Goal: Task Accomplishment & Management: Complete application form

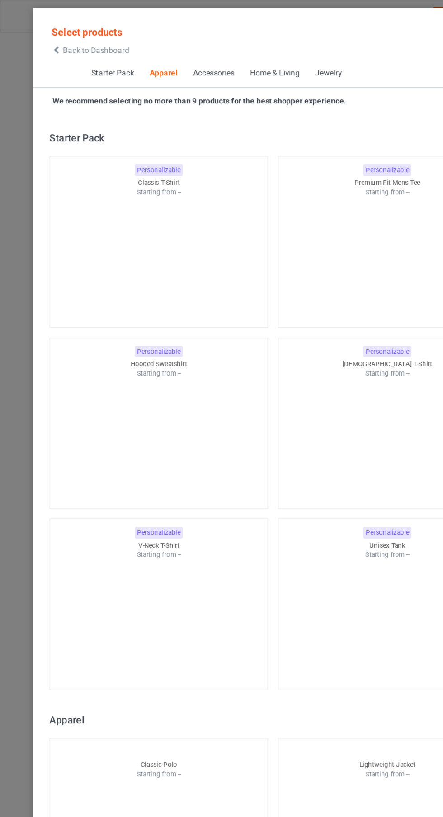
scroll to position [483, 0]
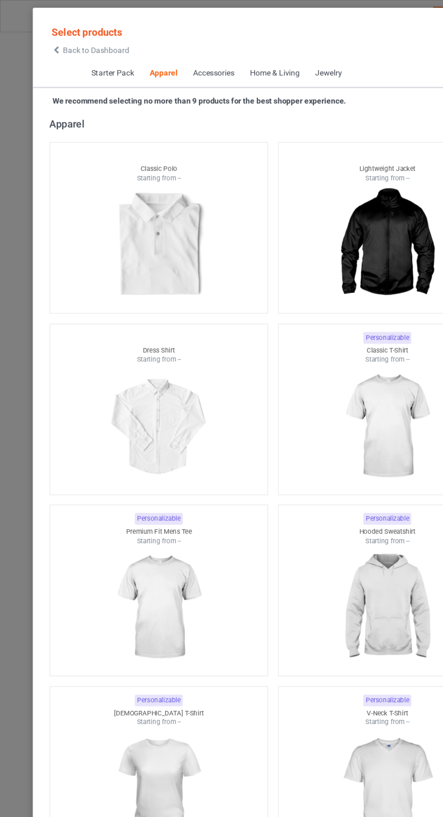
click at [83, 41] on span "Back to Dashboard" at bounding box center [78, 40] width 54 height 7
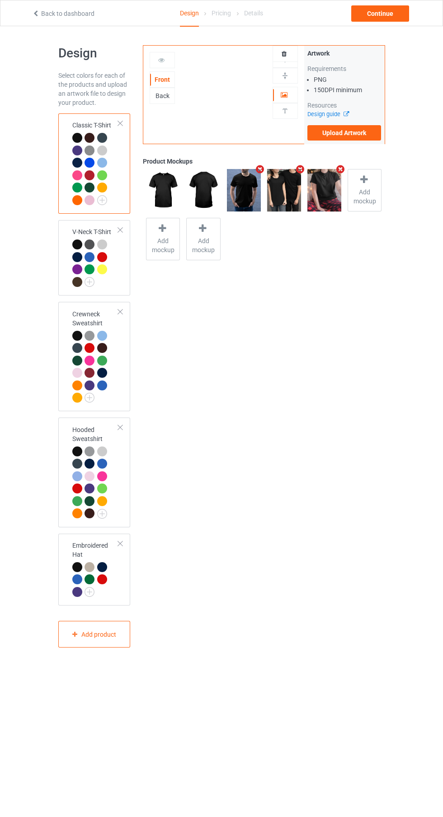
click at [121, 544] on div at bounding box center [120, 543] width 6 height 6
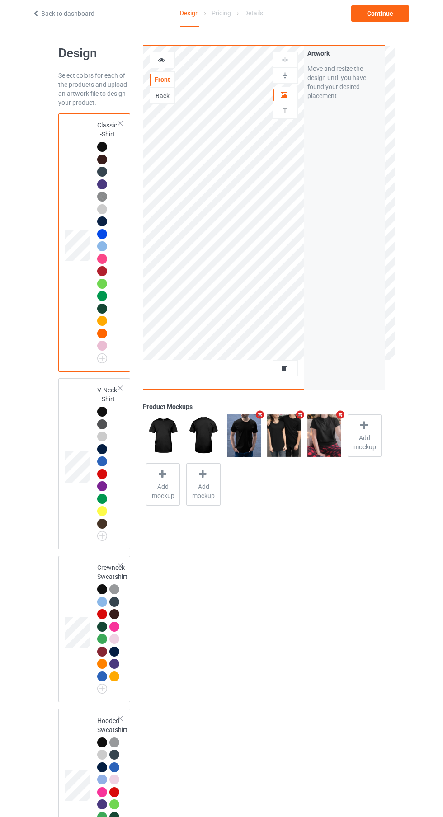
click at [291, 368] on div at bounding box center [285, 368] width 24 height 9
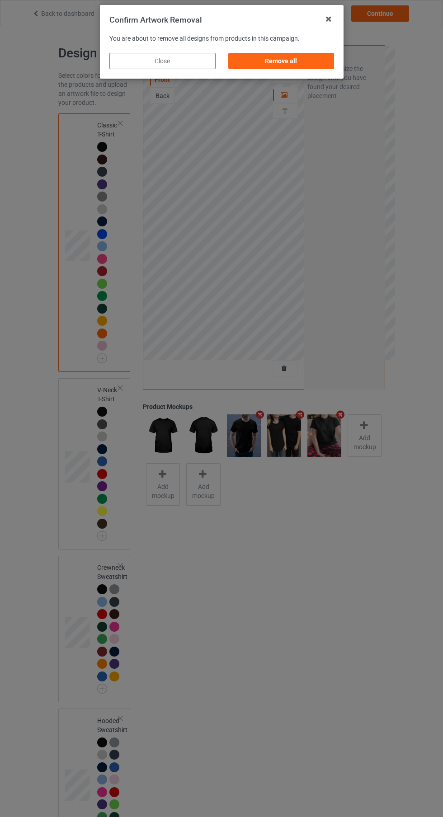
click at [306, 63] on div "Remove all" at bounding box center [281, 61] width 106 height 16
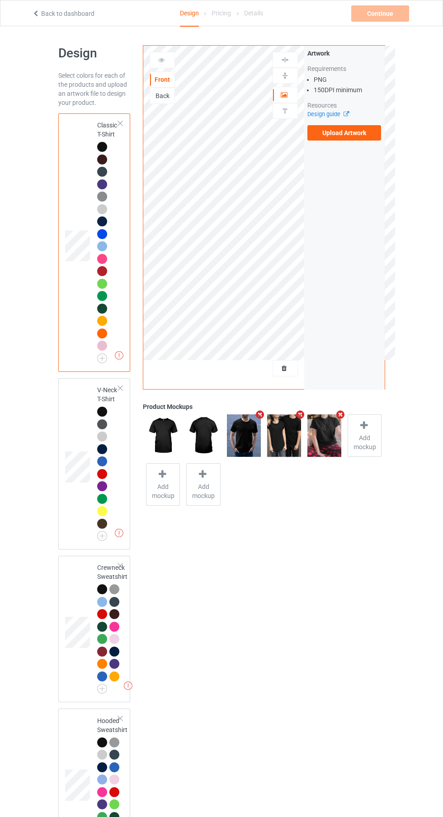
click at [361, 138] on label "Upload Artwork" at bounding box center [344, 132] width 74 height 15
click at [0, 0] on input "Upload Artwork" at bounding box center [0, 0] width 0 height 0
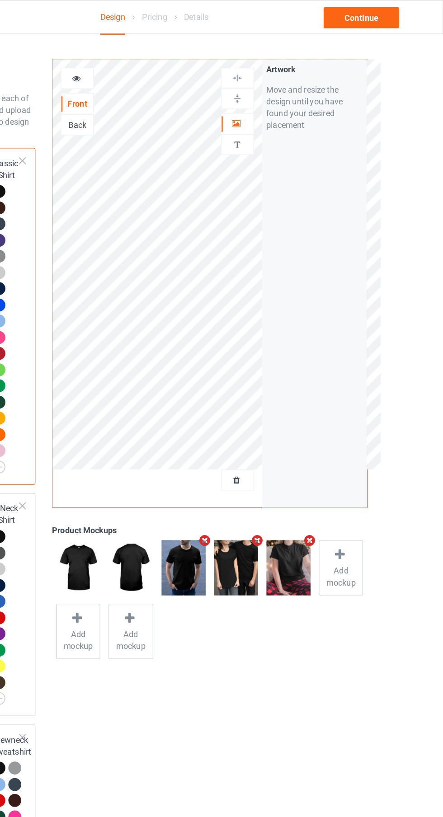
click at [293, 109] on div at bounding box center [285, 111] width 24 height 9
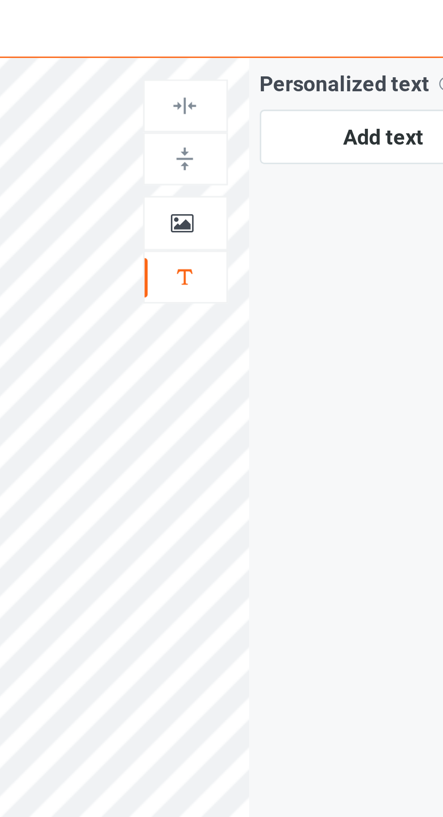
click at [287, 93] on icon at bounding box center [284, 93] width 8 height 6
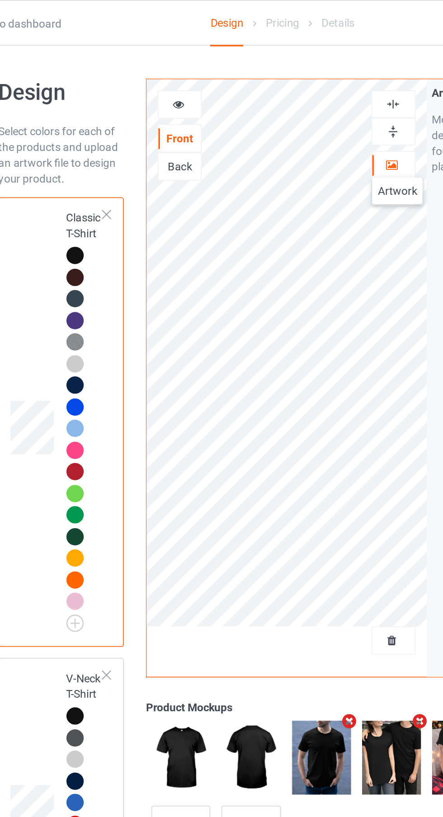
click at [0, 0] on img at bounding box center [0, 0] width 0 height 0
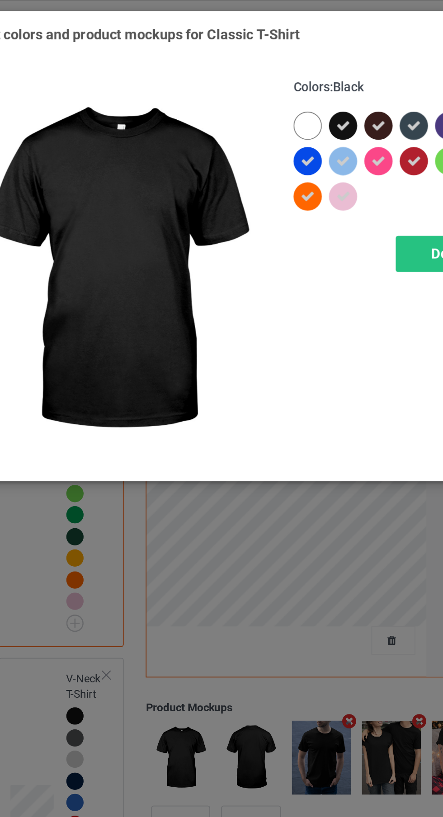
click at [244, 71] on div at bounding box center [238, 74] width 20 height 20
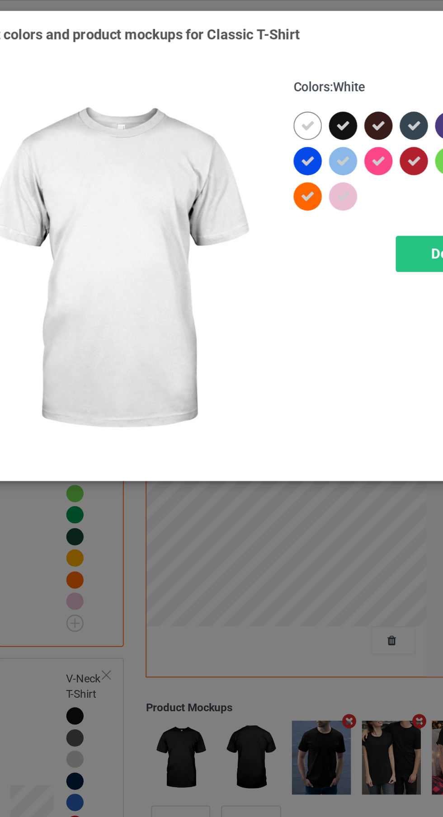
click at [240, 95] on div at bounding box center [236, 92] width 16 height 16
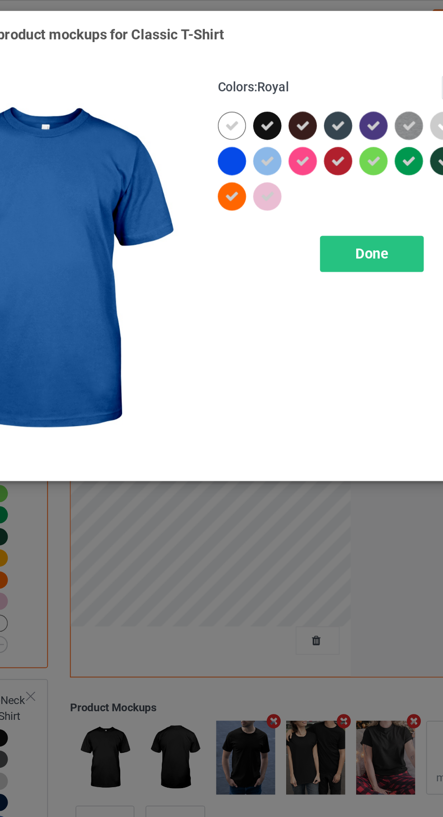
click at [245, 217] on div "Colors : Royal Select all Done" at bounding box center [316, 155] width 191 height 236
click at [320, 137] on div "Done" at bounding box center [316, 145] width 60 height 21
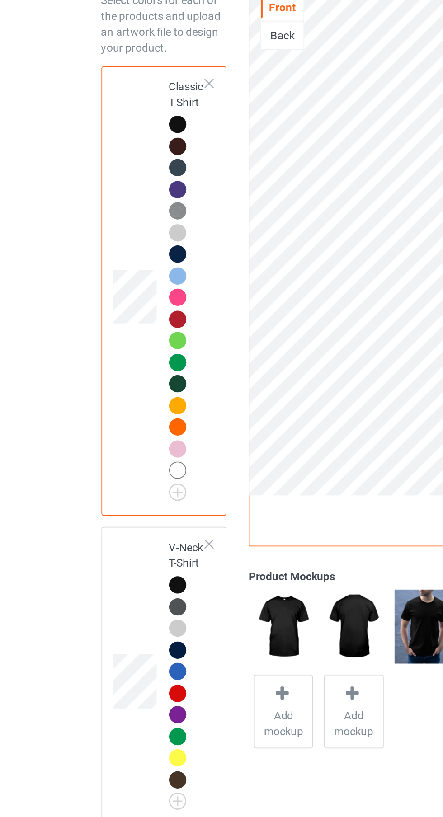
click at [0, 0] on img at bounding box center [0, 0] width 0 height 0
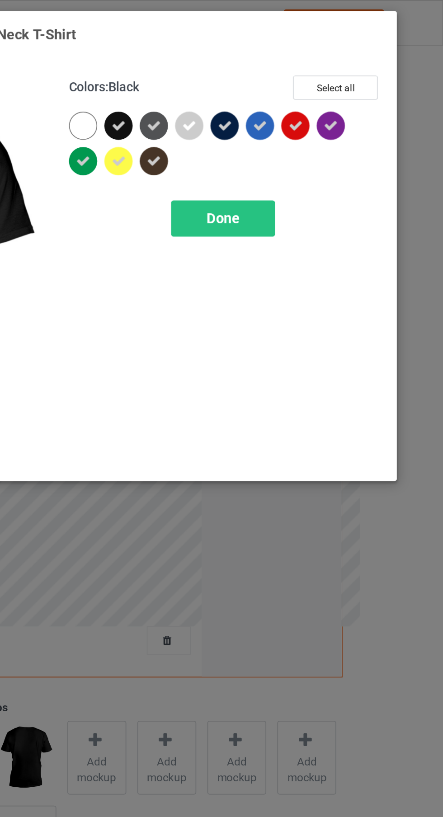
click at [238, 70] on div at bounding box center [236, 72] width 16 height 16
click at [338, 70] on icon at bounding box center [337, 72] width 8 height 8
click at [333, 121] on div "Done" at bounding box center [316, 125] width 60 height 21
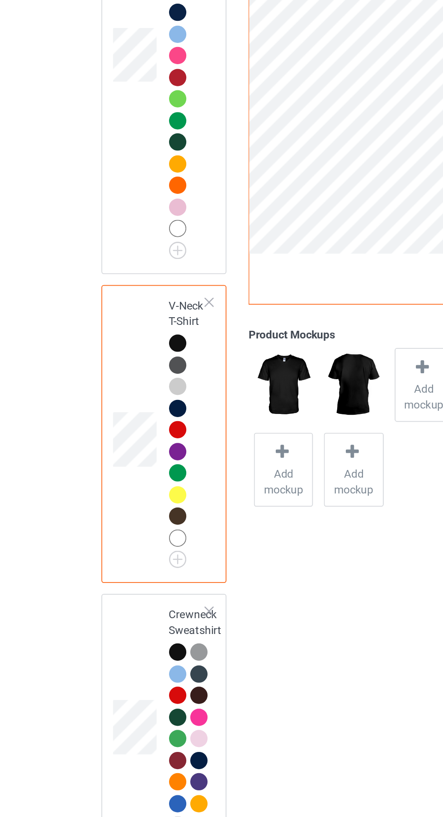
click at [0, 0] on img at bounding box center [0, 0] width 0 height 0
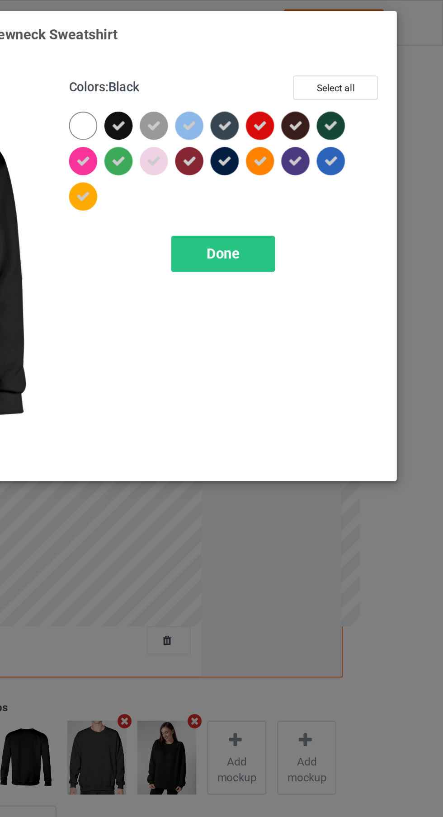
click at [237, 65] on div at bounding box center [236, 72] width 16 height 16
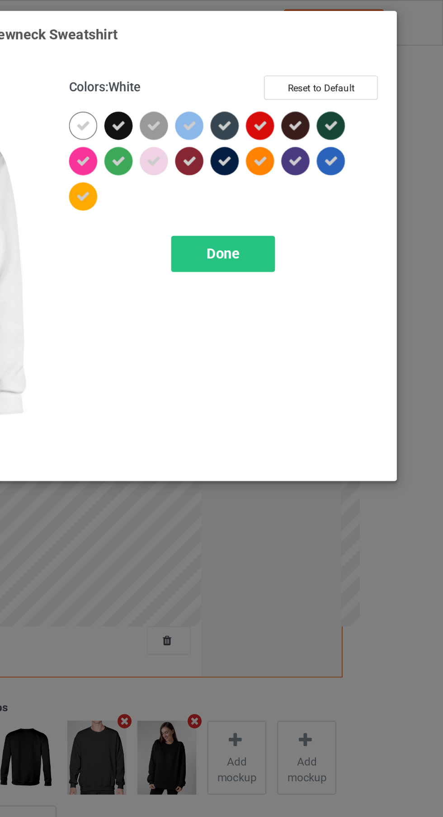
click at [385, 89] on div at bounding box center [378, 92] width 16 height 16
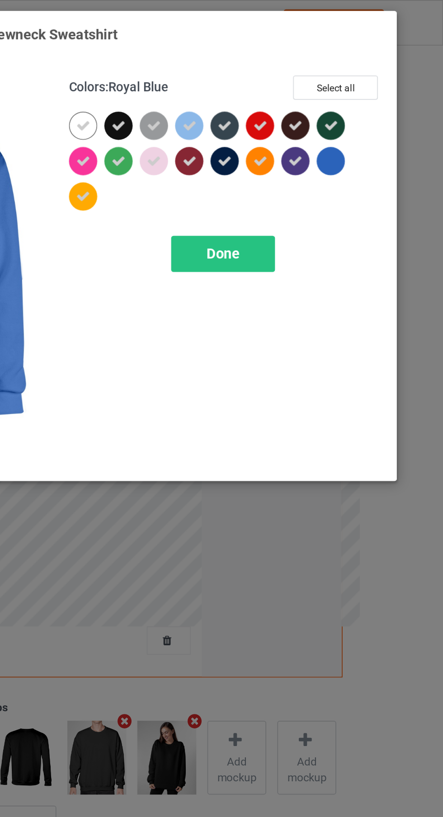
click at [326, 147] on div "Done" at bounding box center [316, 145] width 60 height 21
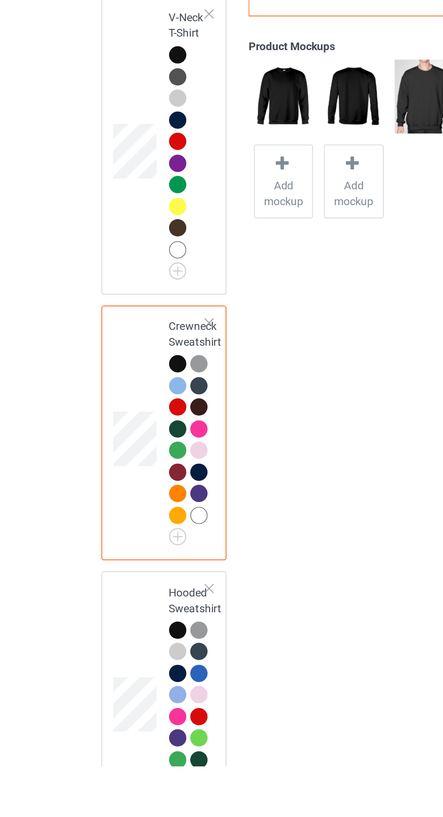
scroll to position [32, 0]
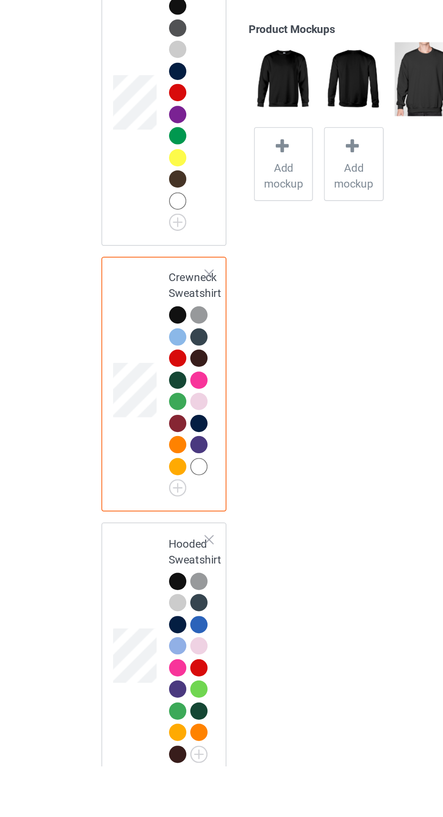
click at [0, 0] on img at bounding box center [0, 0] width 0 height 0
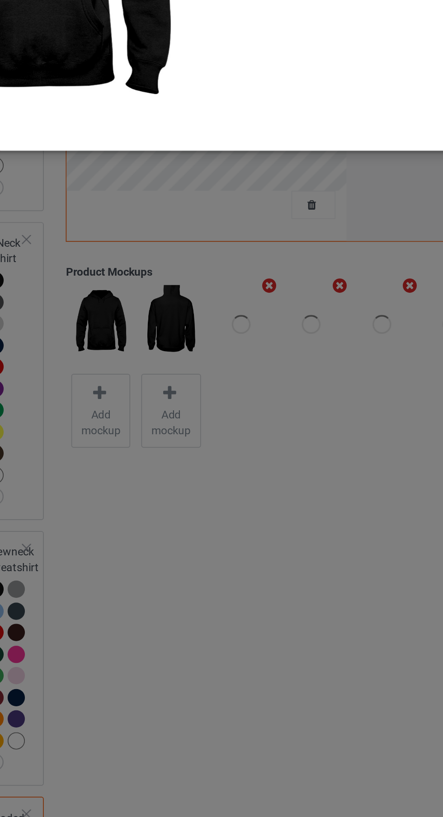
scroll to position [61, 0]
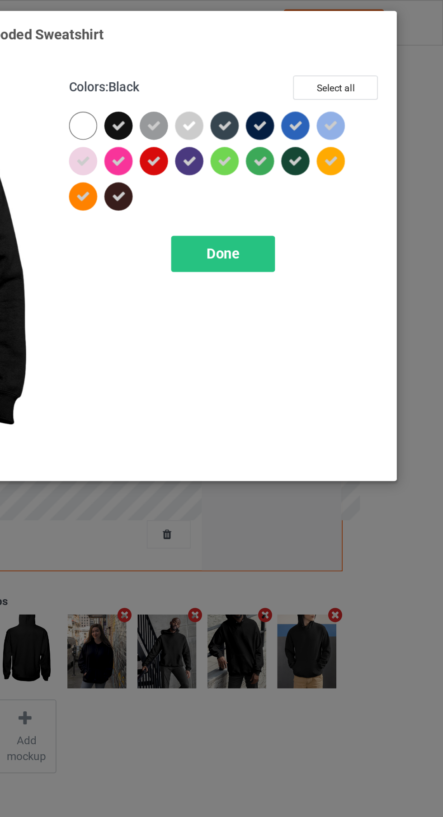
click at [242, 65] on div at bounding box center [238, 74] width 20 height 20
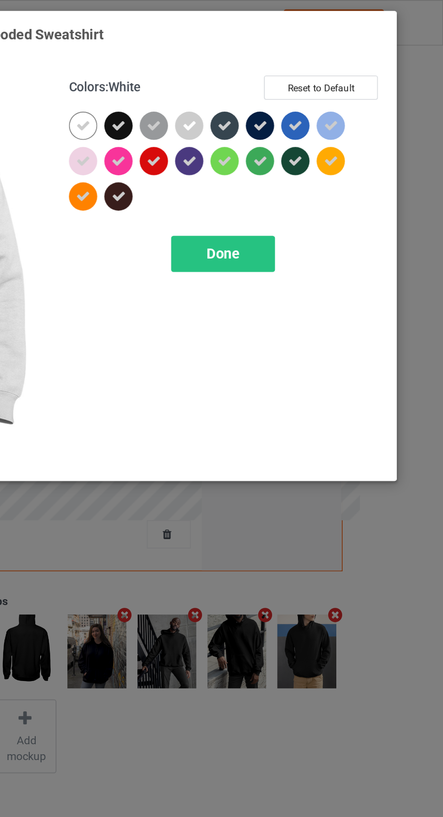
click at [362, 75] on div at bounding box center [358, 72] width 16 height 16
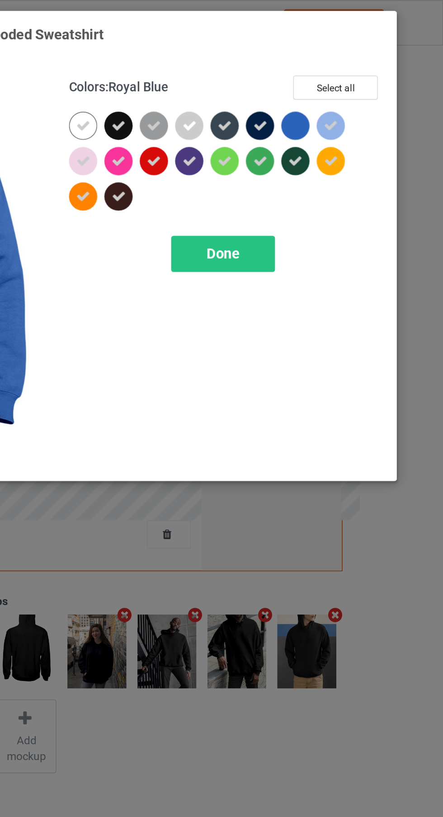
click at [328, 142] on div "Done" at bounding box center [316, 145] width 60 height 21
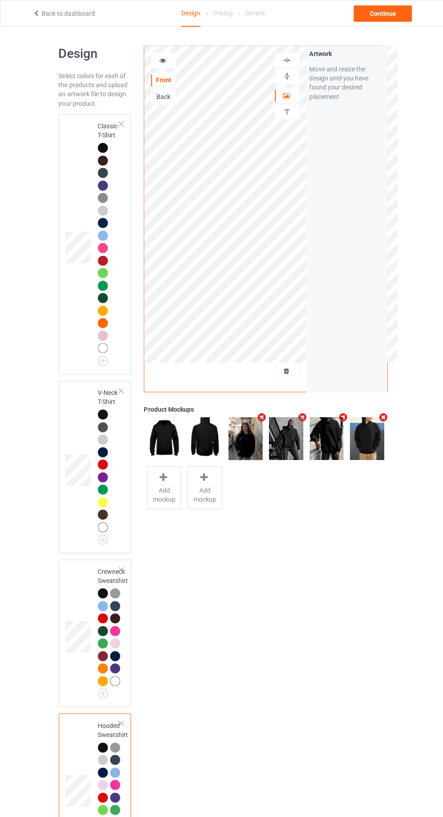
click at [80, 142] on td at bounding box center [78, 242] width 27 height 251
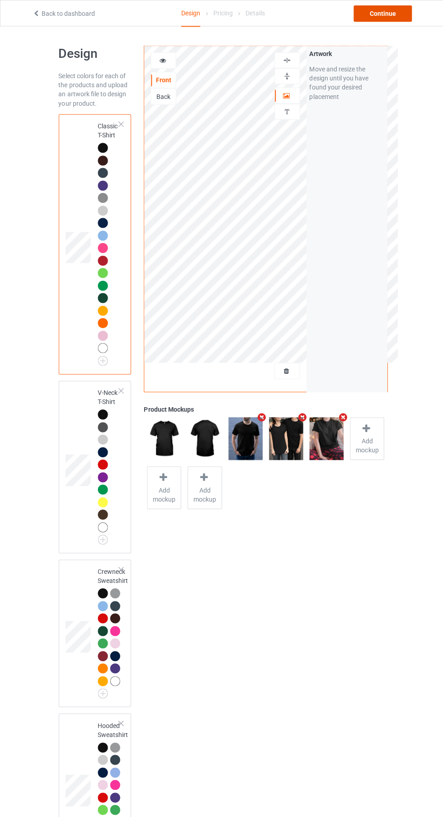
click at [386, 16] on div "Continue" at bounding box center [380, 13] width 58 height 16
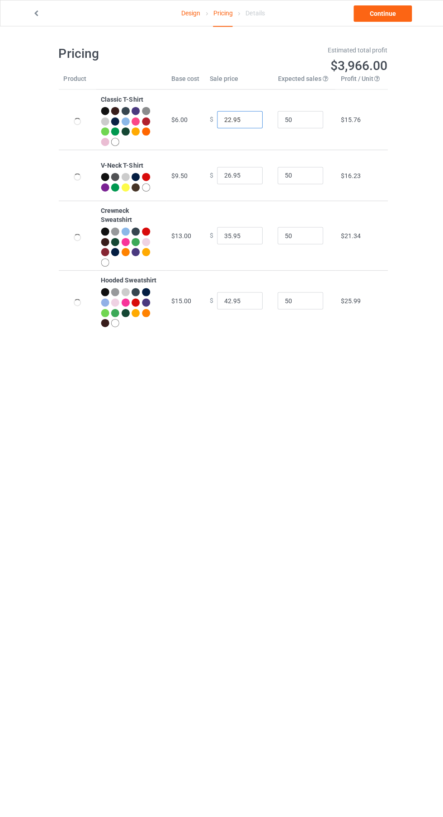
click at [227, 119] on input "22.95" at bounding box center [237, 118] width 45 height 17
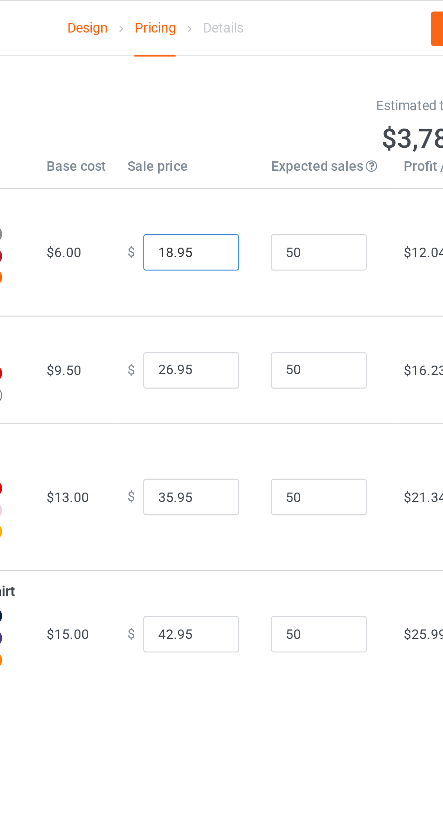
type input "18.95"
click at [223, 176] on input "26.95" at bounding box center [237, 174] width 45 height 17
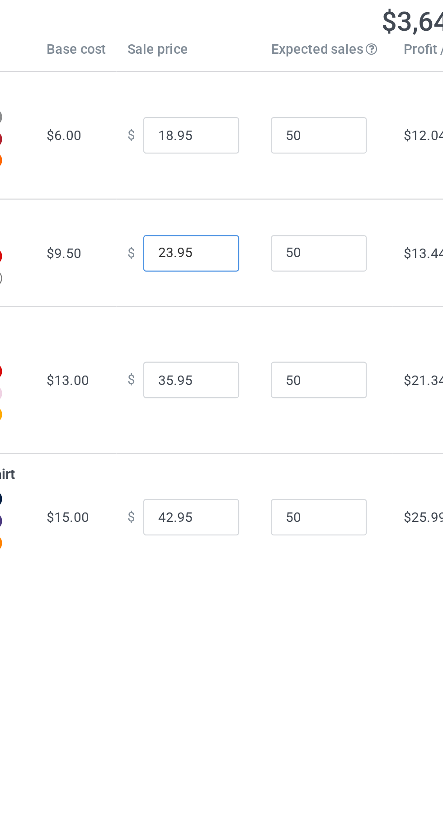
type input "23.95"
click at [225, 237] on input "35.95" at bounding box center [237, 233] width 45 height 17
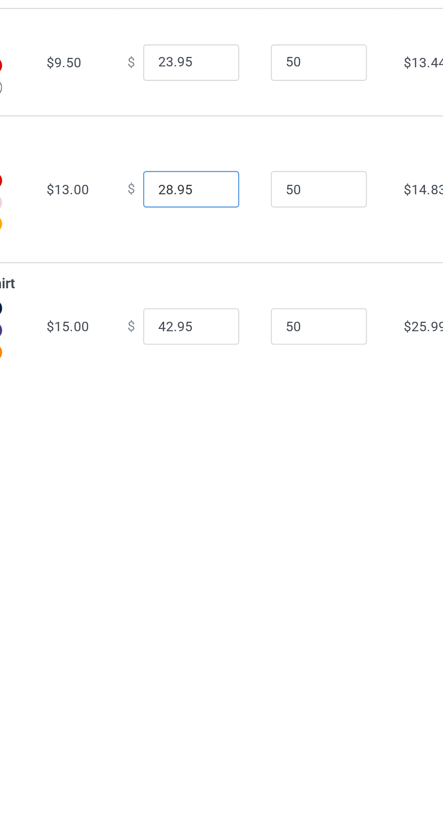
type input "28.95"
click at [221, 299] on input "42.95" at bounding box center [237, 298] width 45 height 17
type input "32.95"
click at [300, 302] on input "50" at bounding box center [297, 298] width 45 height 17
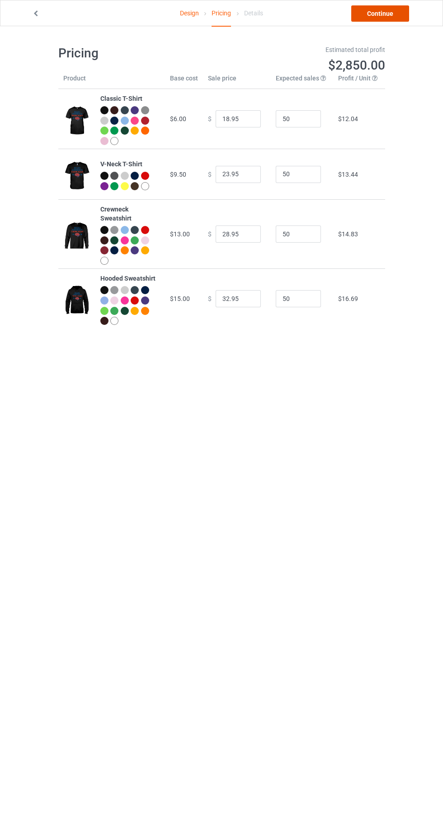
click at [382, 13] on link "Continue" at bounding box center [380, 13] width 58 height 16
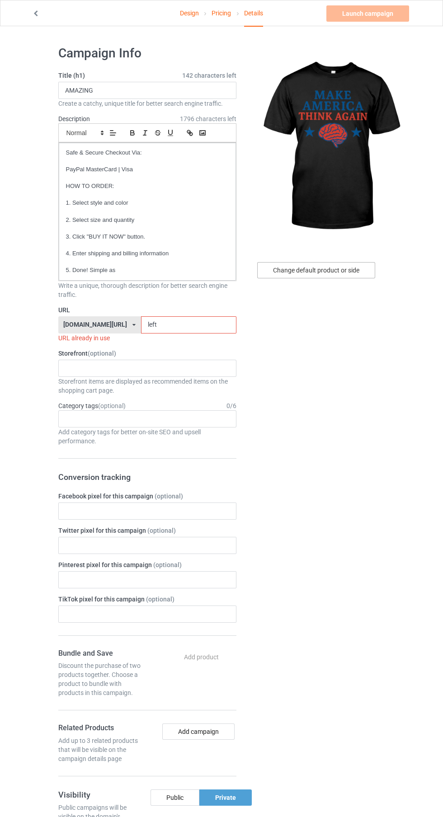
click at [350, 273] on div "Change default product or side" at bounding box center [316, 270] width 118 height 16
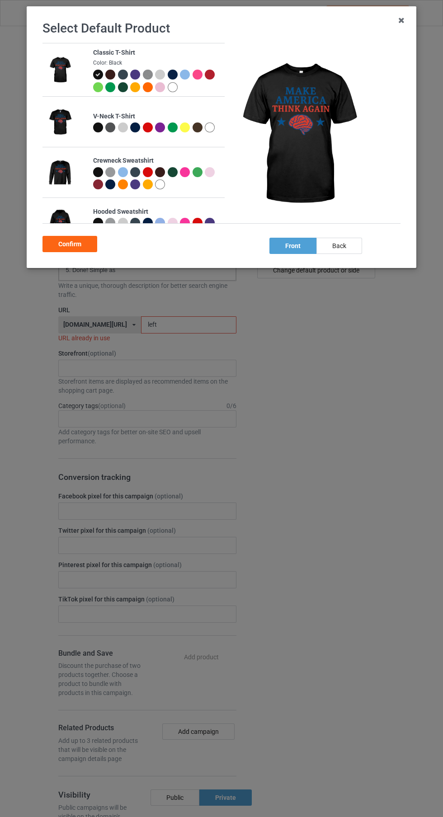
click at [186, 78] on div at bounding box center [185, 75] width 10 height 10
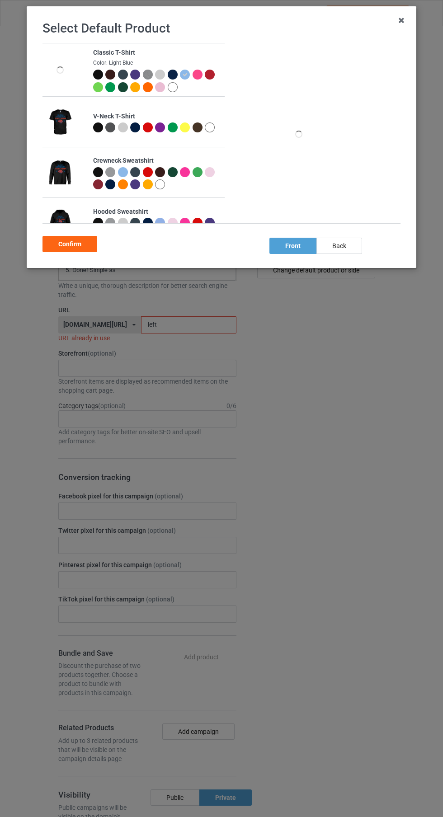
click at [173, 88] on div at bounding box center [173, 87] width 10 height 10
click at [81, 252] on div "Confirm" at bounding box center [69, 244] width 55 height 16
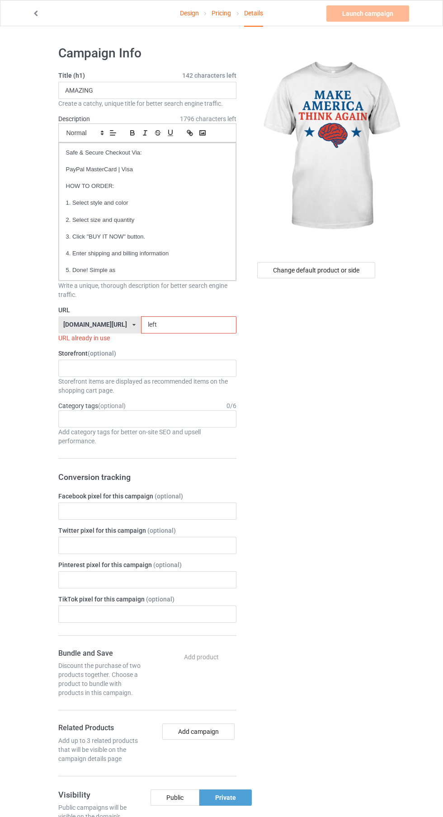
click at [219, 325] on input "left" at bounding box center [188, 324] width 95 height 17
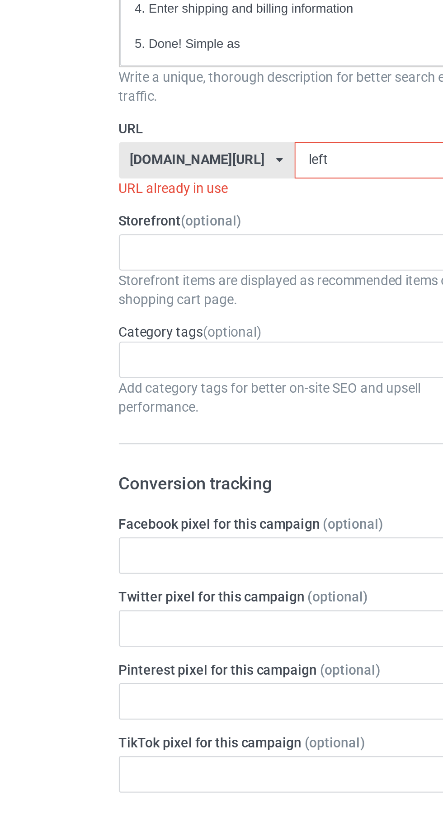
click at [173, 327] on input "left" at bounding box center [188, 324] width 95 height 17
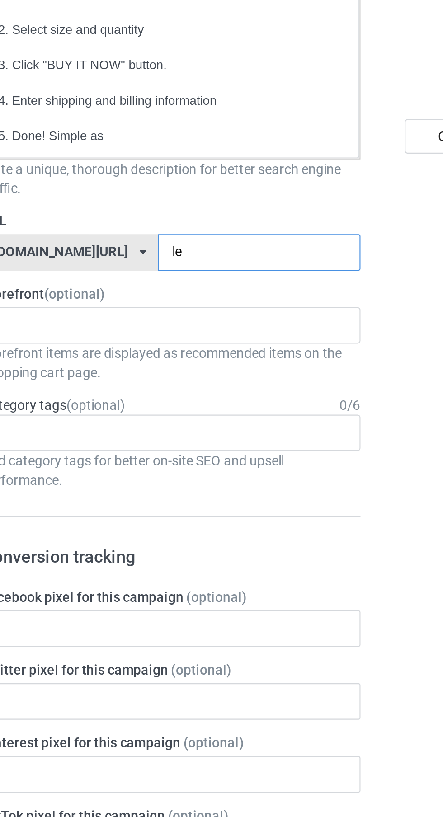
type input "l"
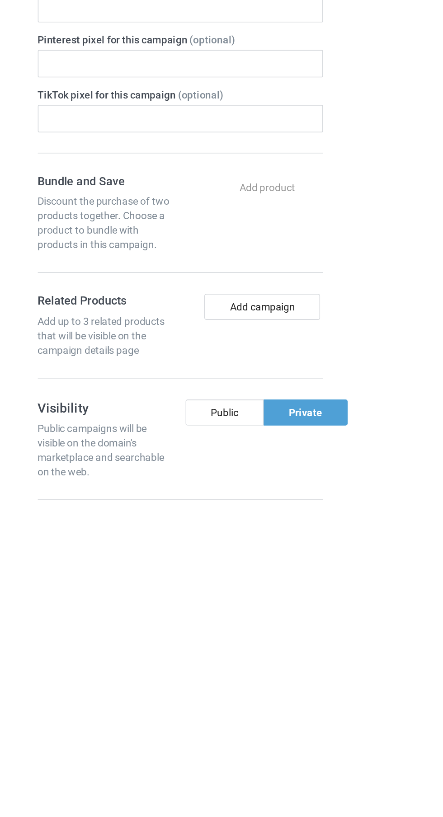
scroll to position [29, 0]
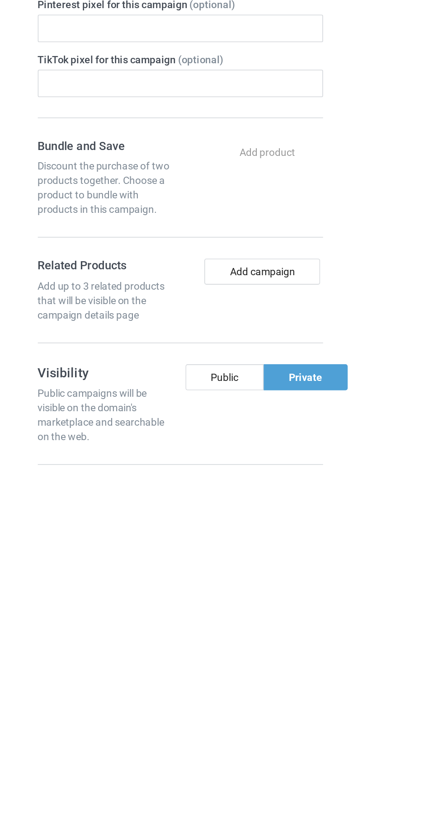
type input "Make26"
click at [212, 696] on button "Add campaign" at bounding box center [198, 693] width 72 height 16
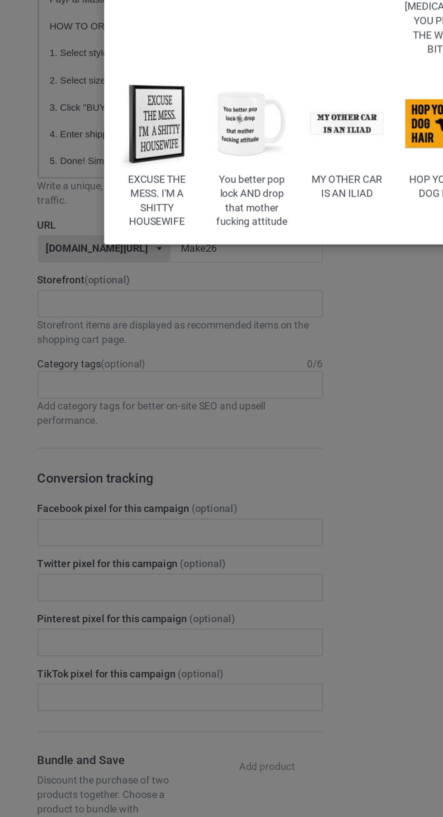
scroll to position [29, 0]
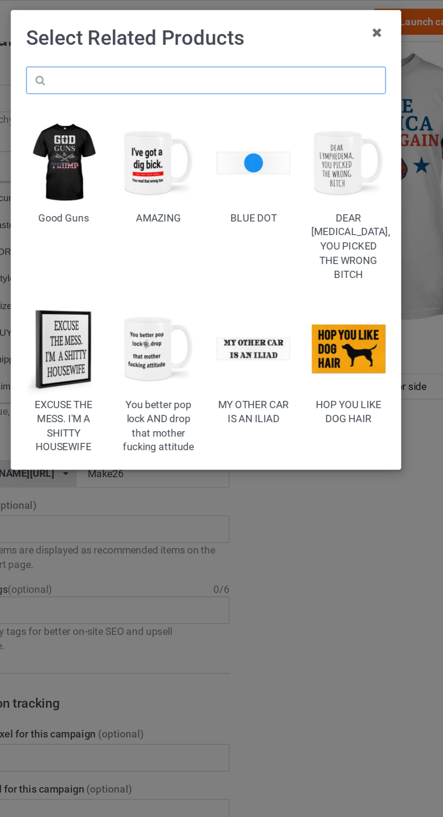
click at [256, 49] on input "text" at bounding box center [221, 50] width 224 height 17
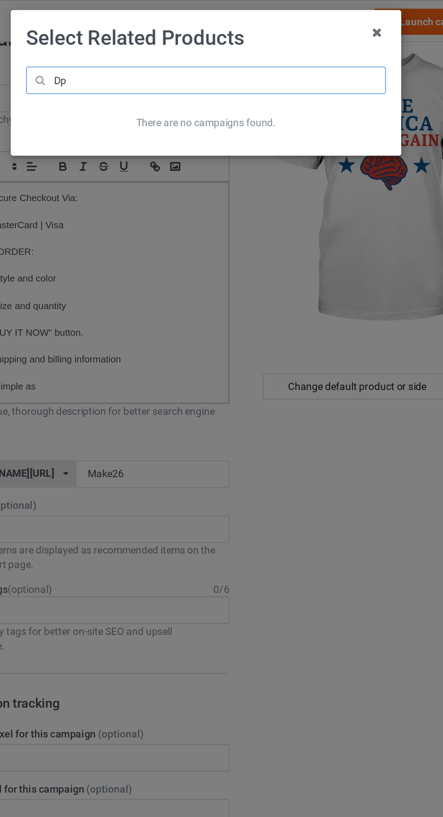
type input "D"
type input "M"
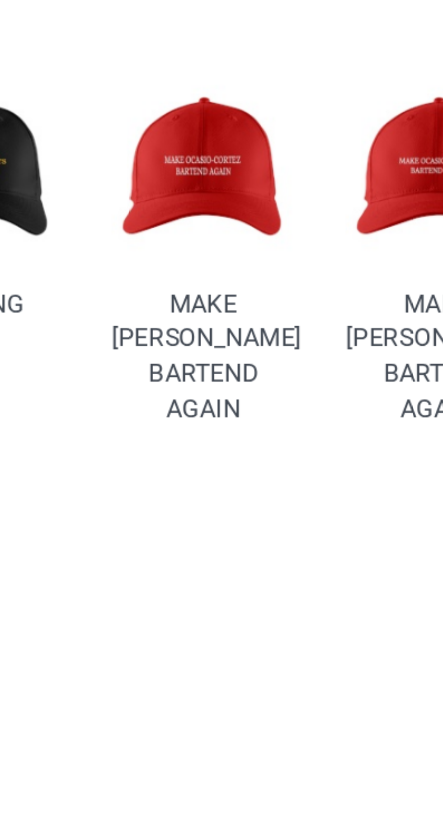
scroll to position [29, 0]
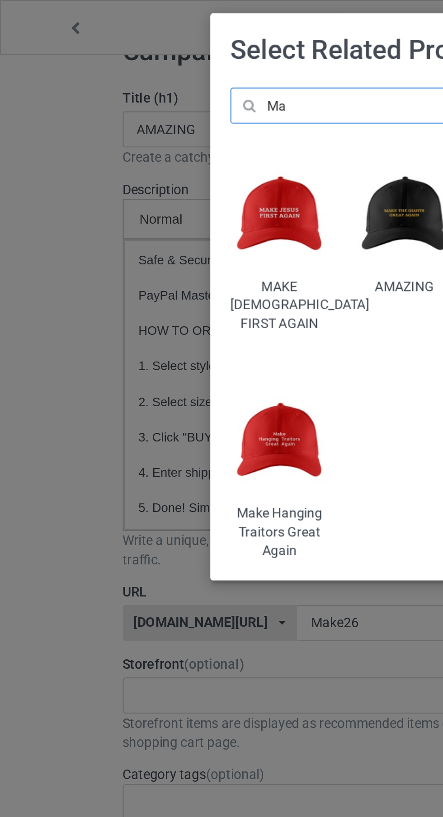
type input "M"
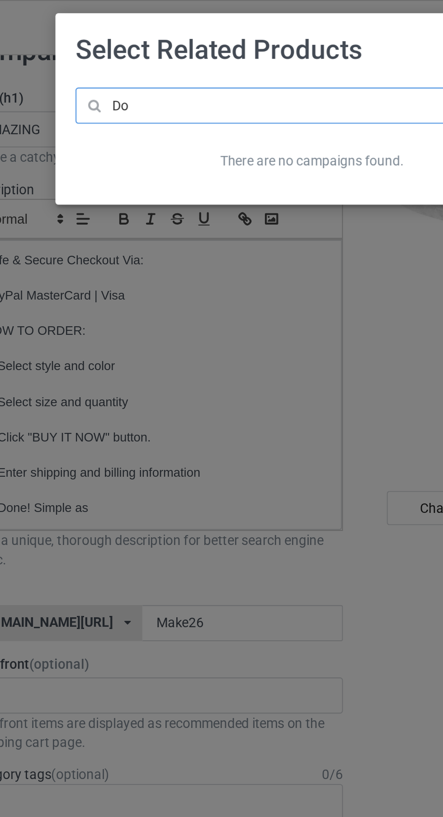
type input "D"
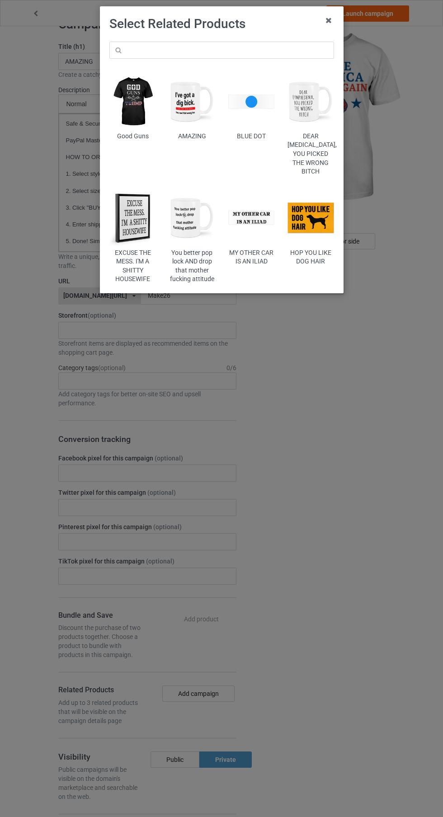
click at [328, 21] on icon at bounding box center [328, 20] width 14 height 14
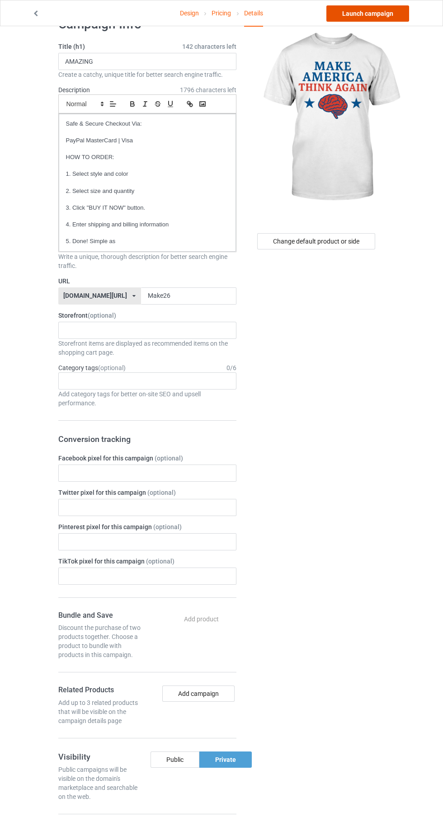
click at [388, 18] on link "Launch campaign" at bounding box center [367, 13] width 83 height 16
